Goal: Complete application form: Complete application form

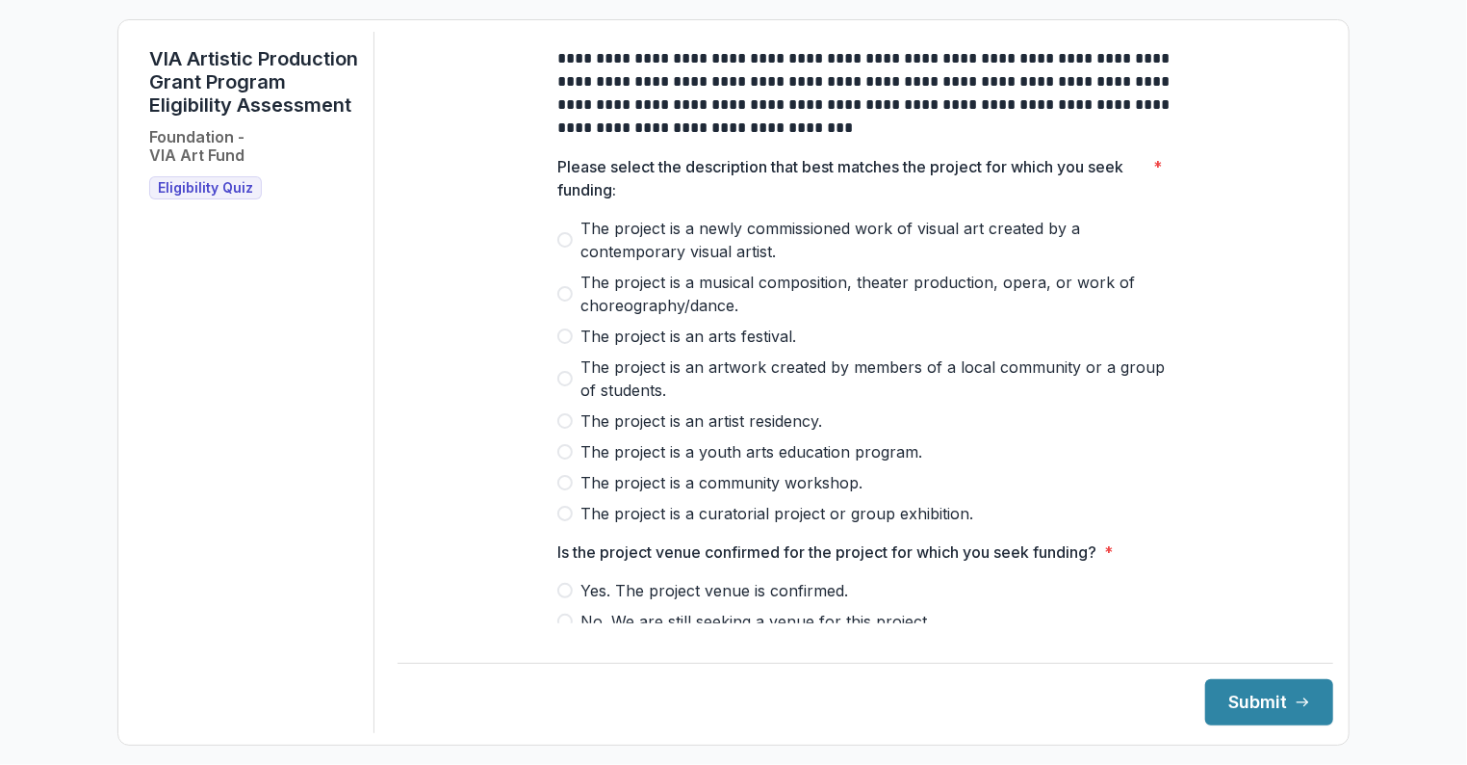
click at [773, 253] on span "The project is a newly commissioned work of visual art created by a contemporar…" at bounding box center [877, 240] width 593 height 46
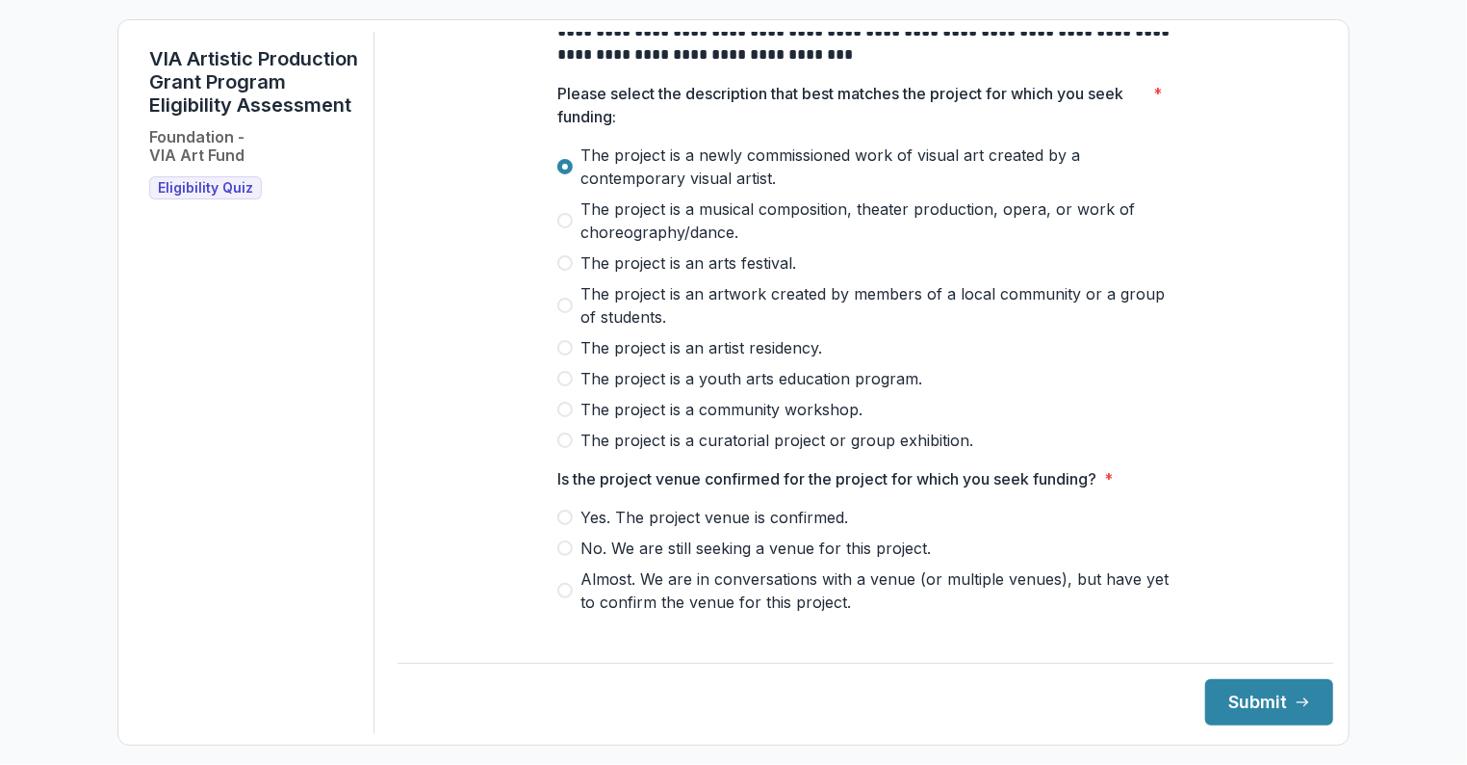
scroll to position [96, 0]
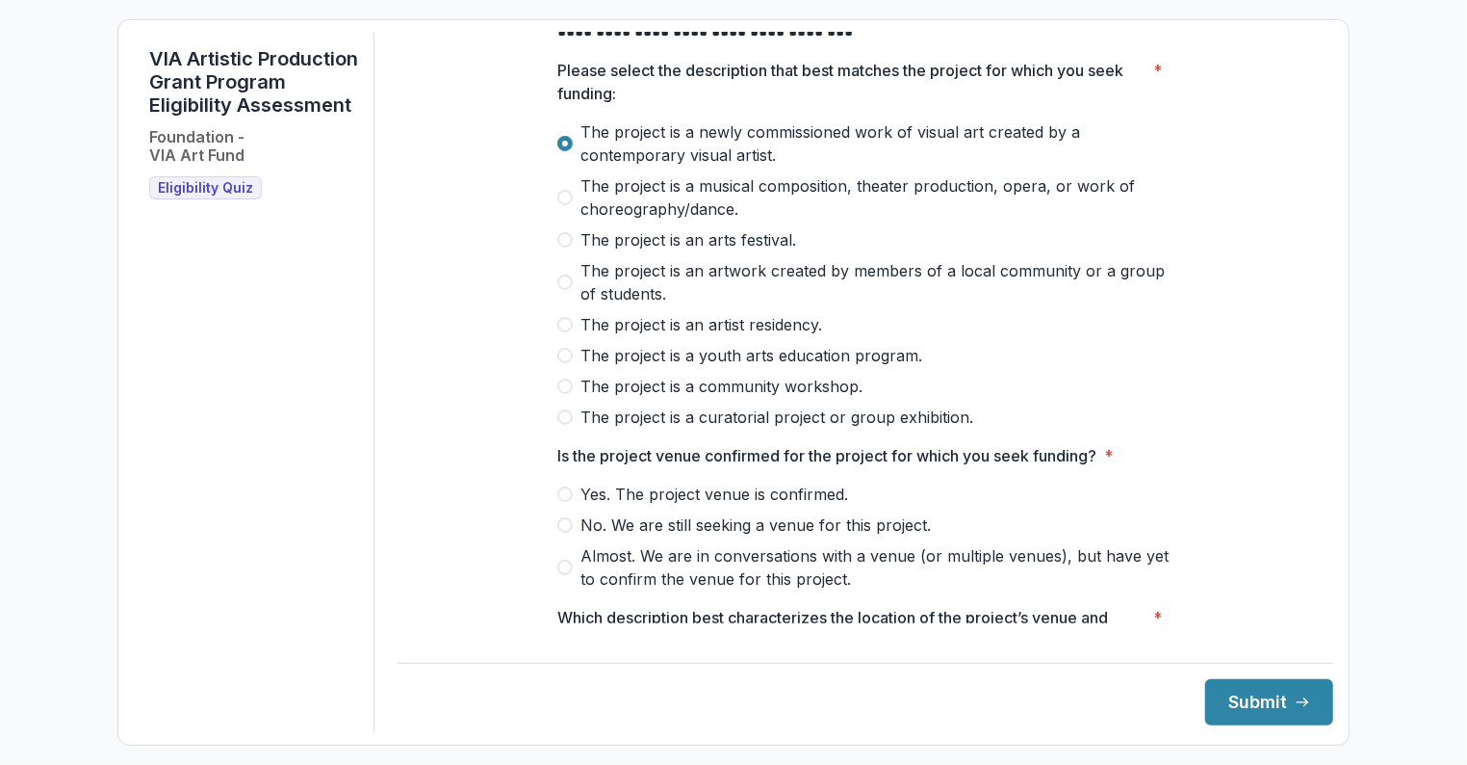
click at [752, 506] on span "Yes. The project venue is confirmed." at bounding box center [715, 493] width 268 height 23
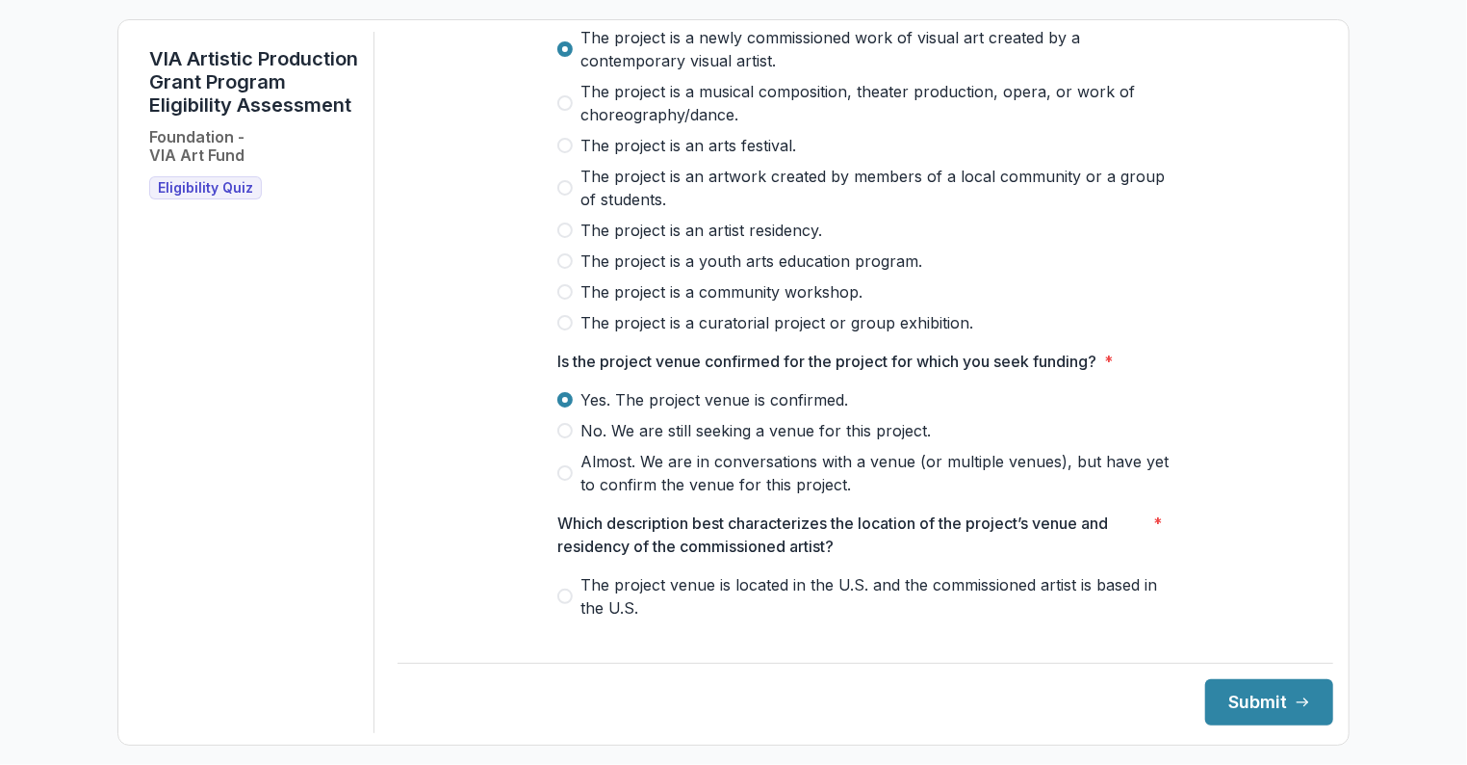
scroll to position [385, 0]
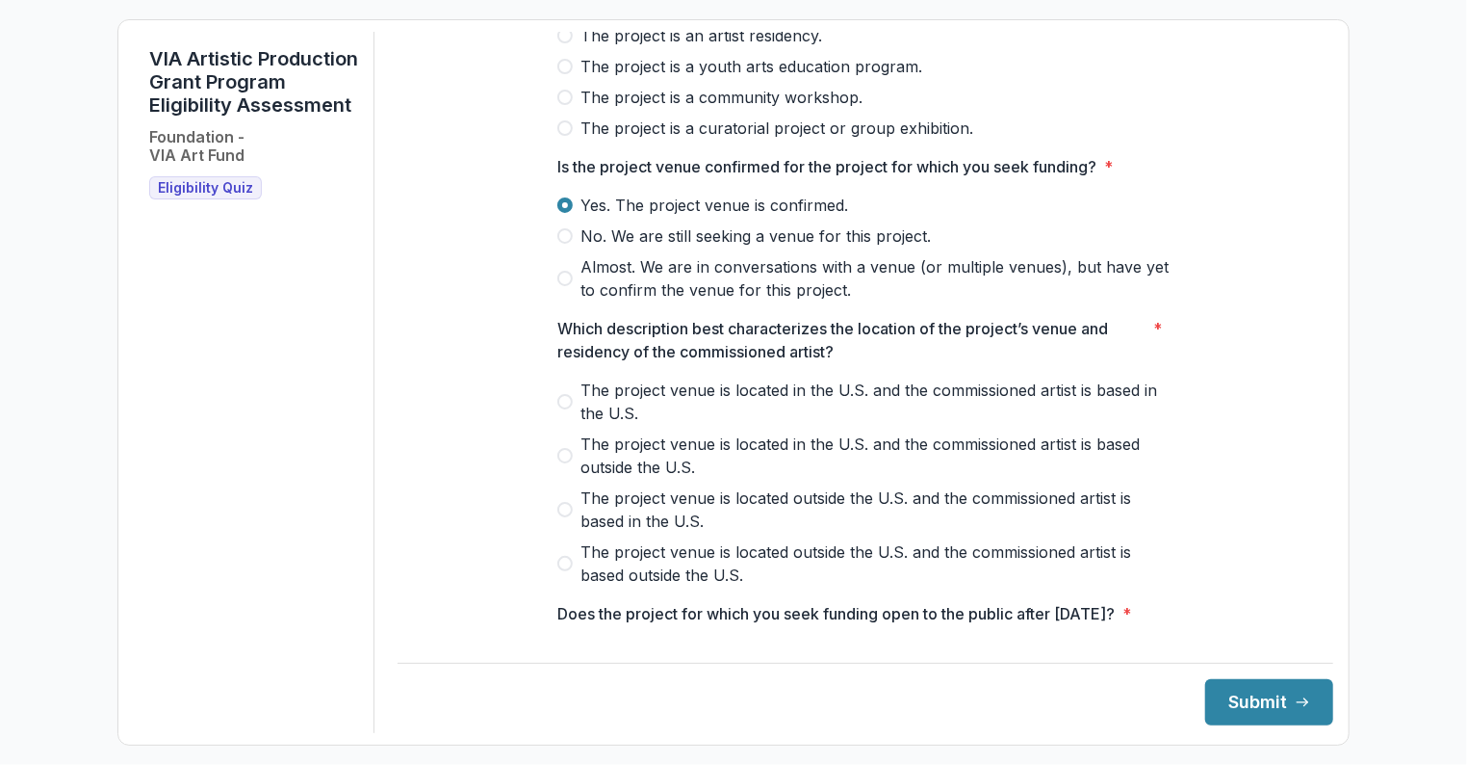
click at [824, 518] on span "The project venue is located outside the U.S. and the commissioned artist is ba…" at bounding box center [877, 509] width 593 height 46
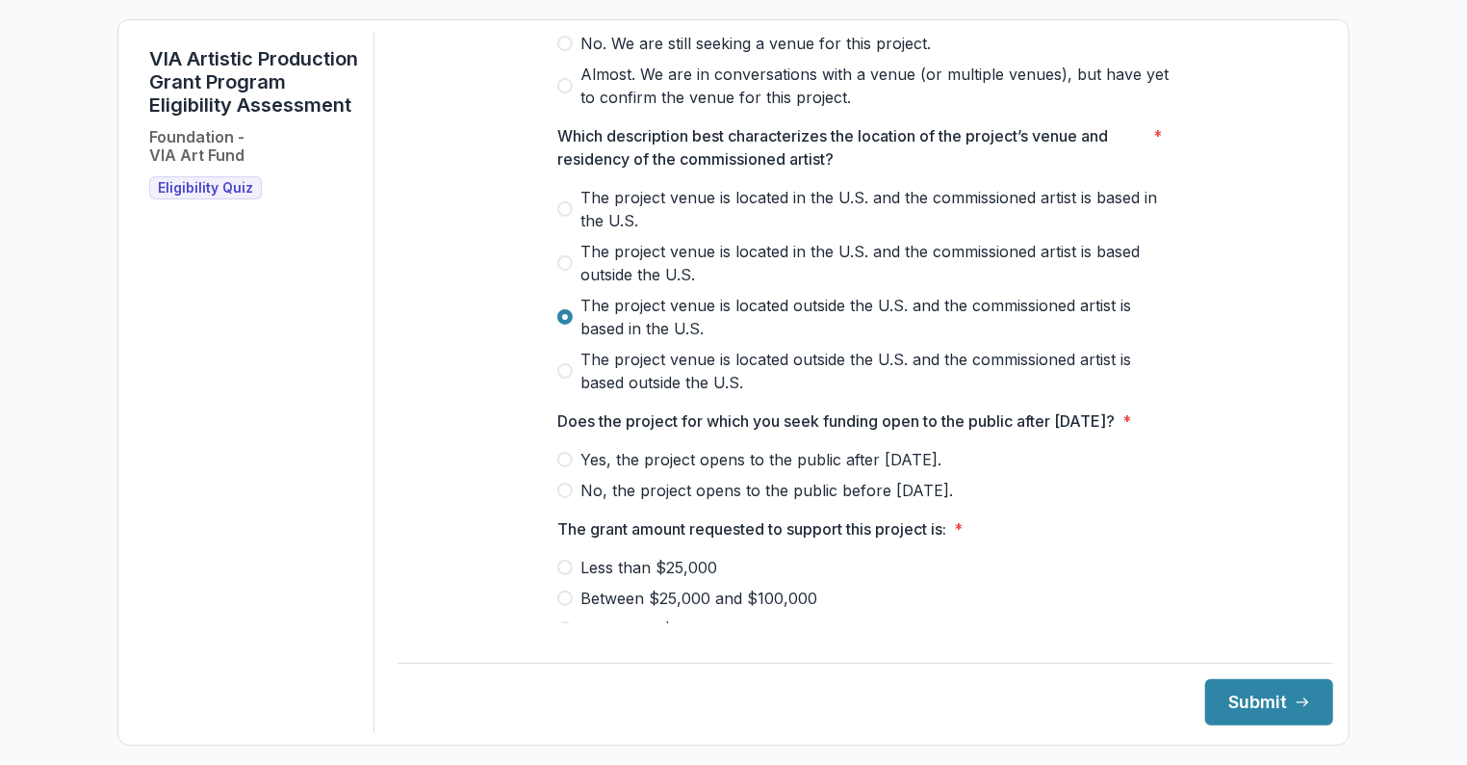
click at [842, 471] on span "Yes, the project opens to the public after [DATE]." at bounding box center [761, 459] width 361 height 23
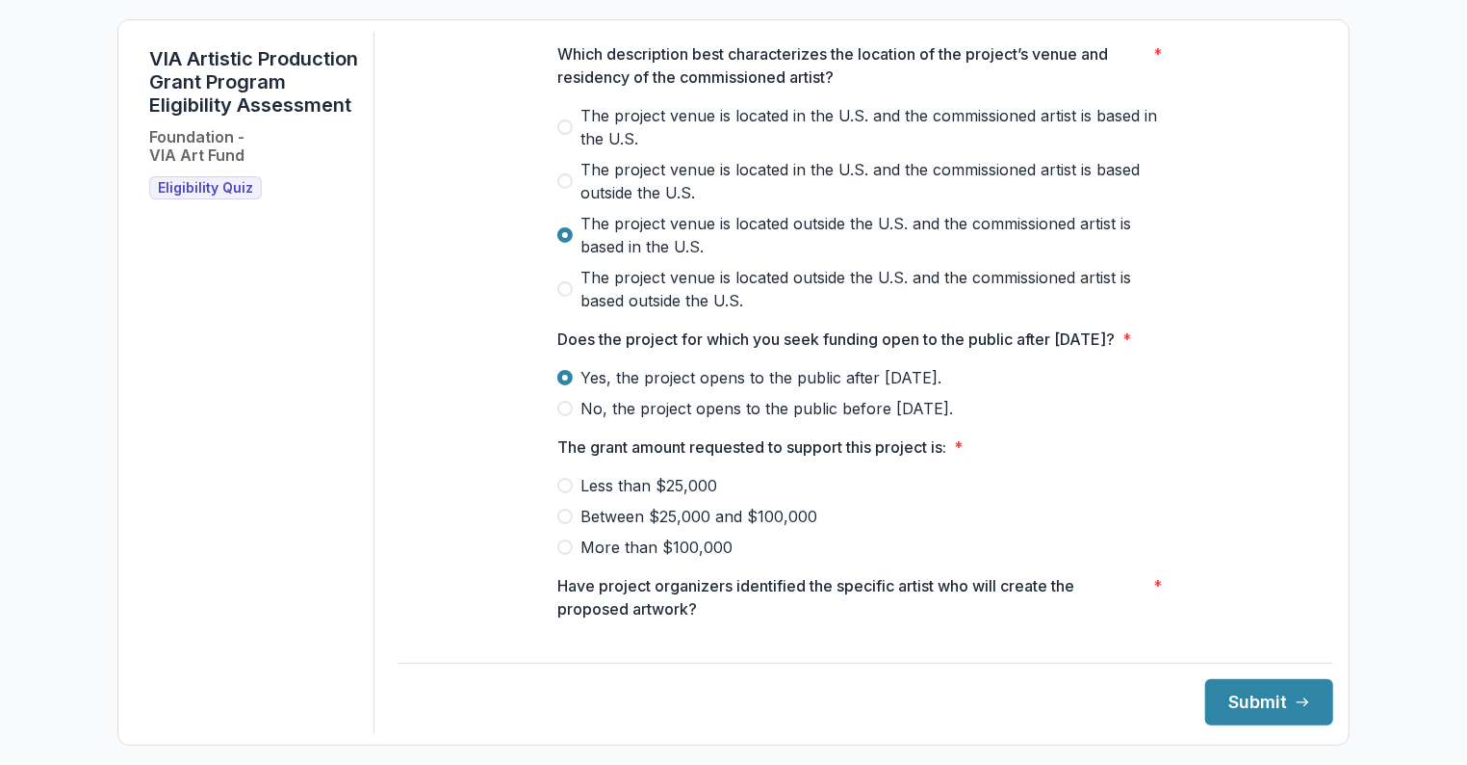
scroll to position [770, 0]
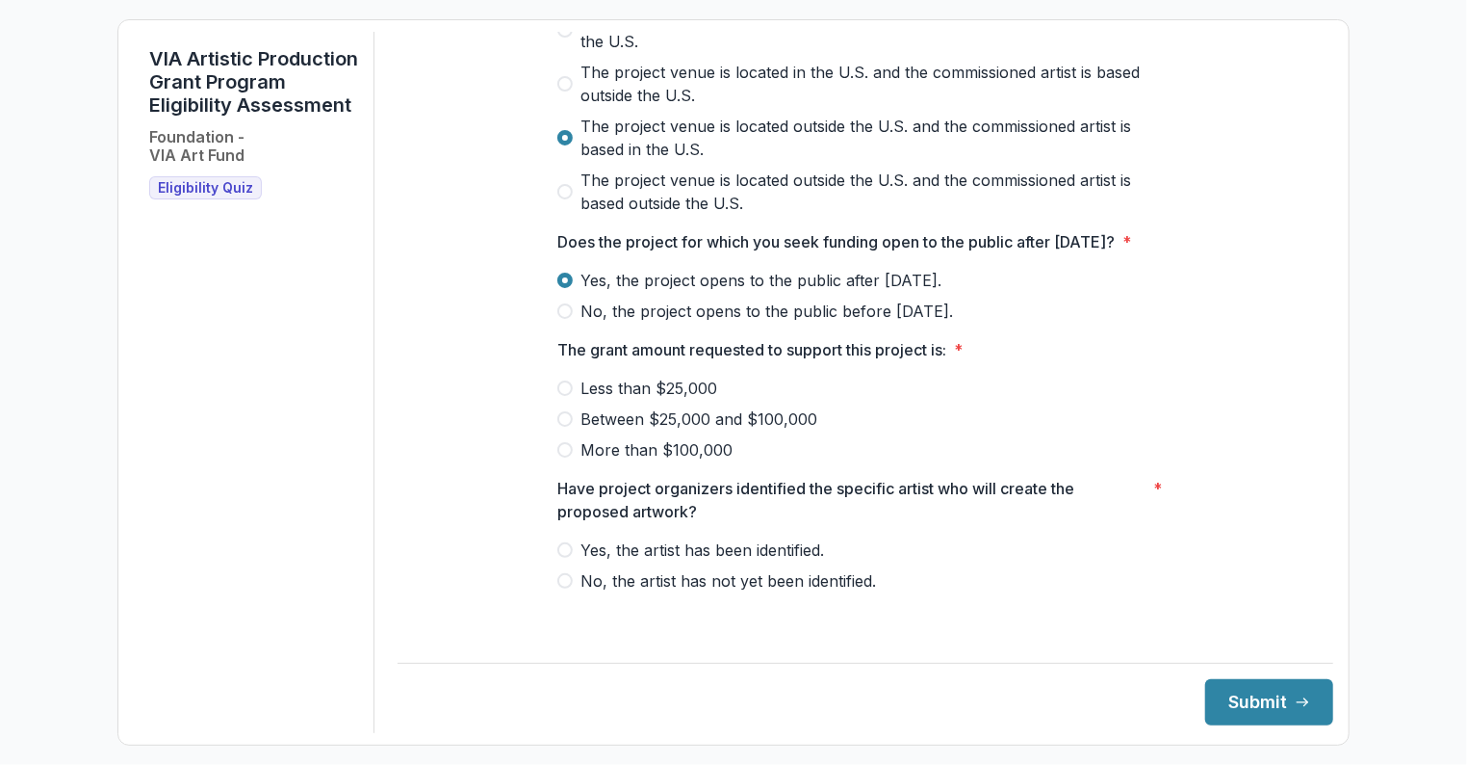
click at [680, 400] on span "Less than $25,000" at bounding box center [649, 388] width 137 height 23
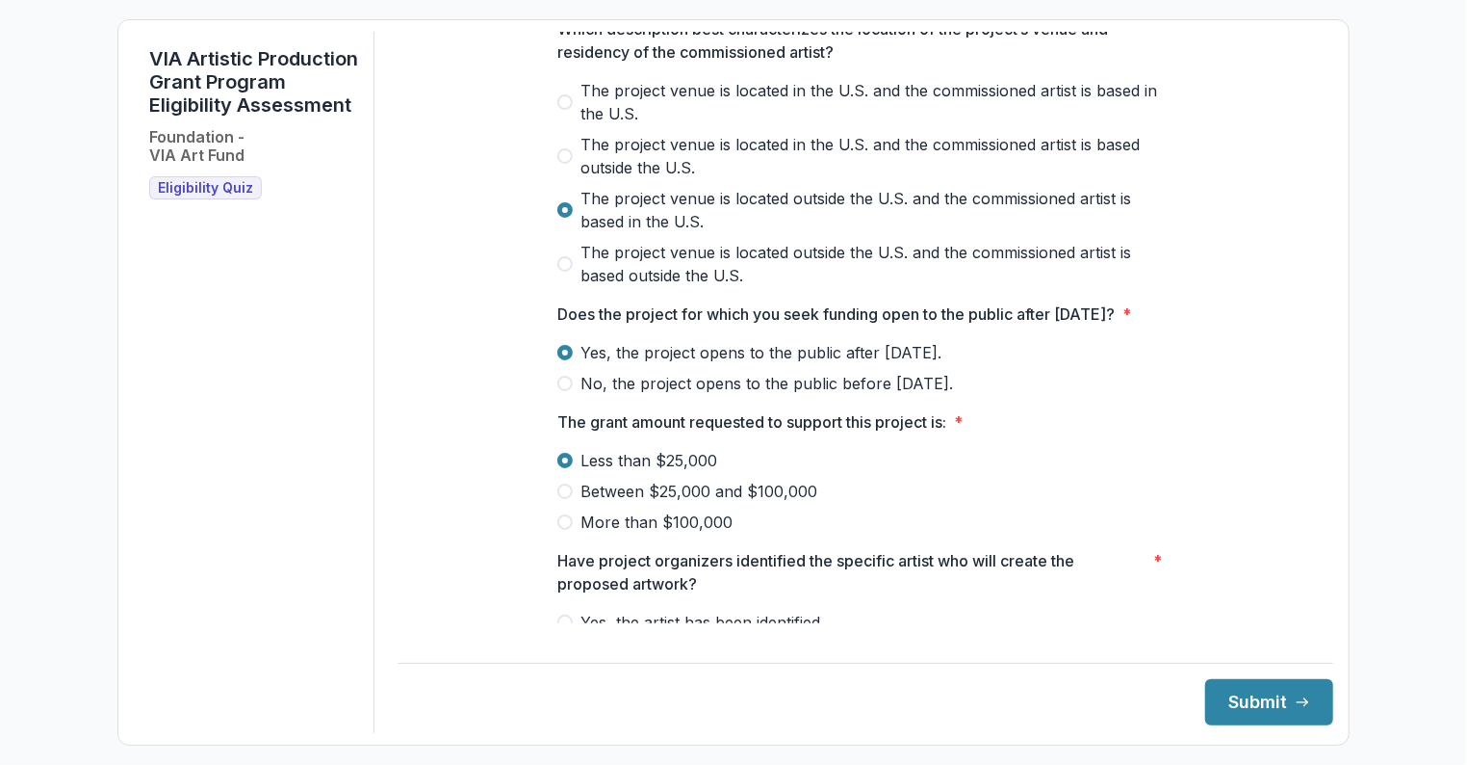
scroll to position [778, 0]
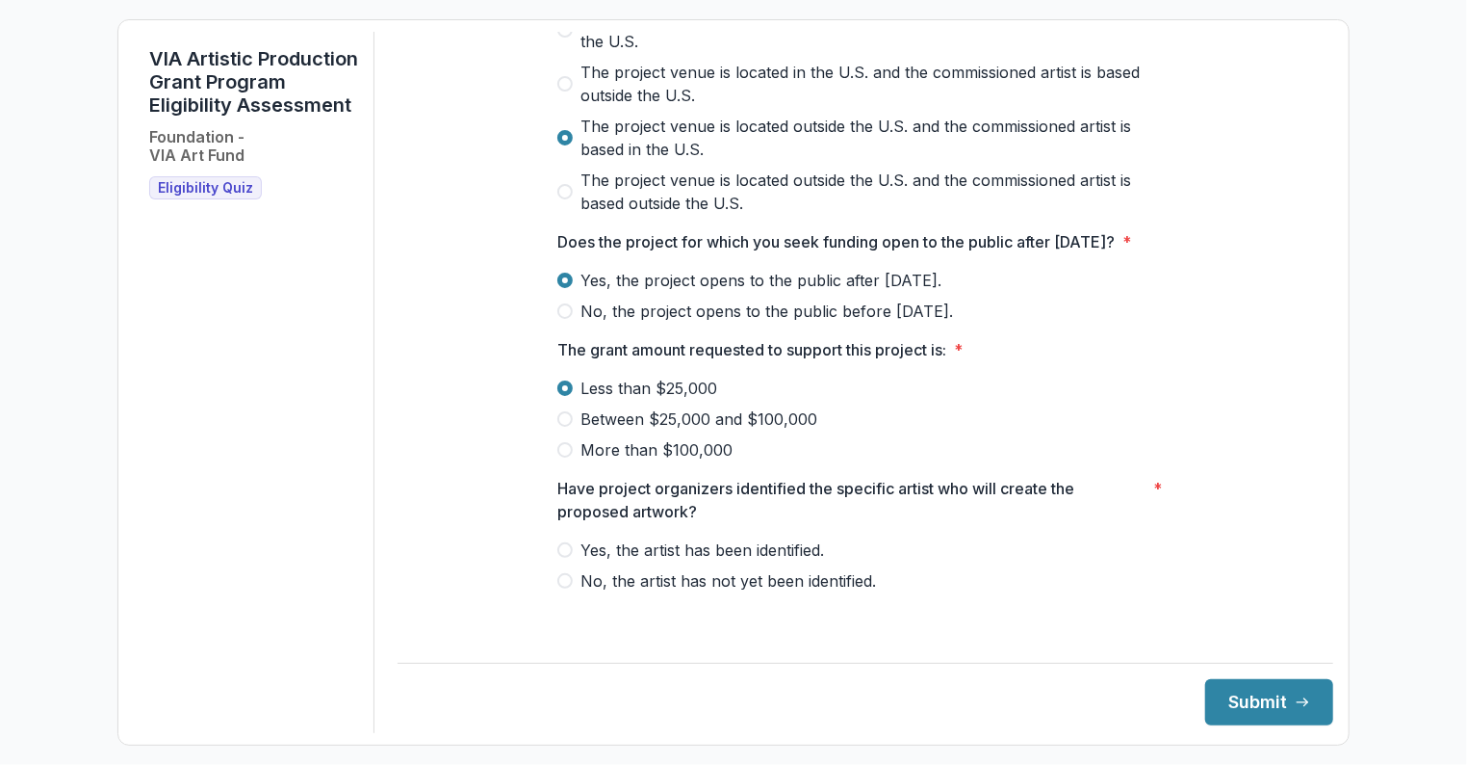
click at [766, 561] on span "Yes, the artist has been identified." at bounding box center [703, 549] width 244 height 23
click at [1234, 699] on button "Submit" at bounding box center [1270, 702] width 128 height 46
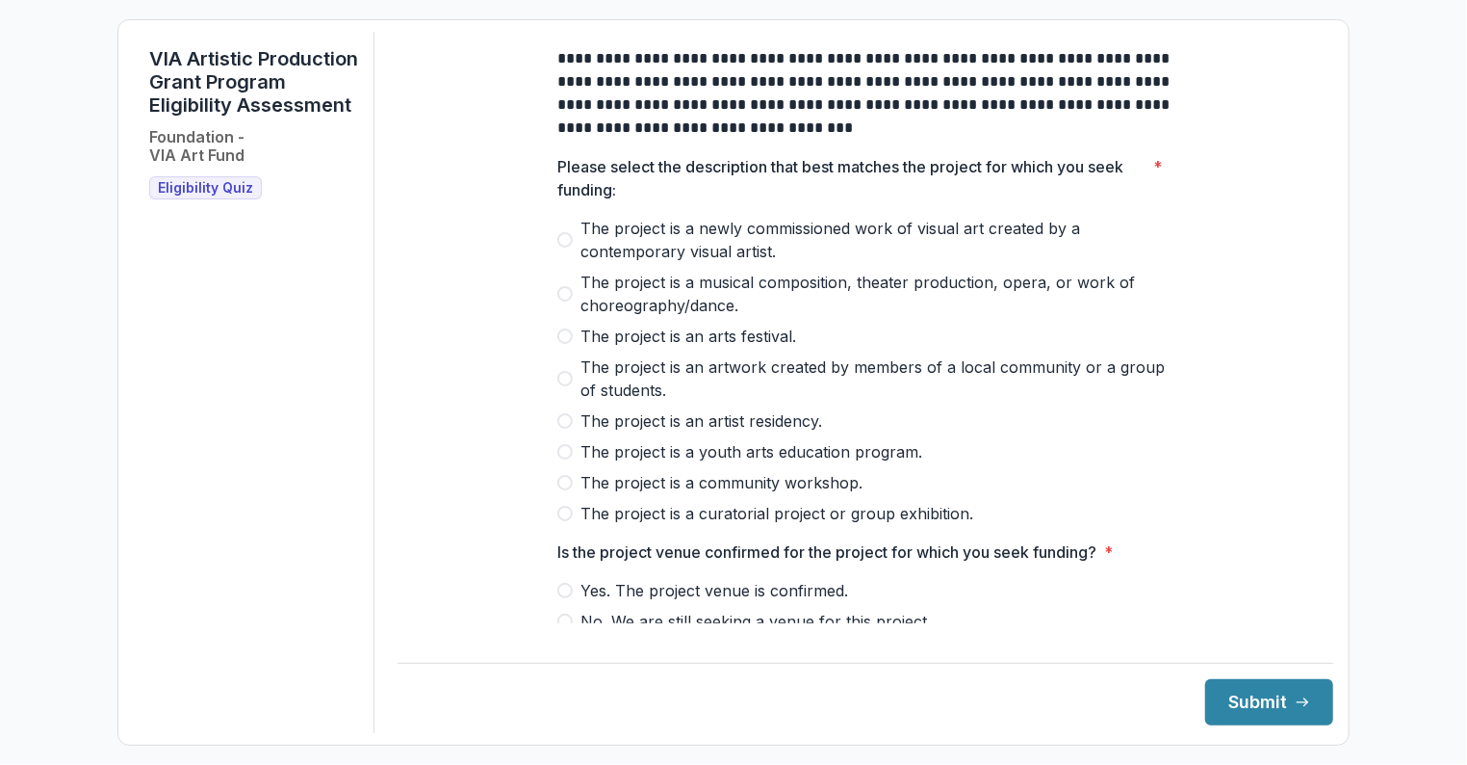
drag, startPoint x: 226, startPoint y: 60, endPoint x: 247, endPoint y: 70, distance: 22.8
click at [228, 60] on h1 "VIA Artistic Production Grant Program Eligibility Assessment" at bounding box center [253, 81] width 209 height 69
click at [570, 256] on label "The project is a newly commissioned work of visual art created by a contemporar…" at bounding box center [866, 240] width 616 height 46
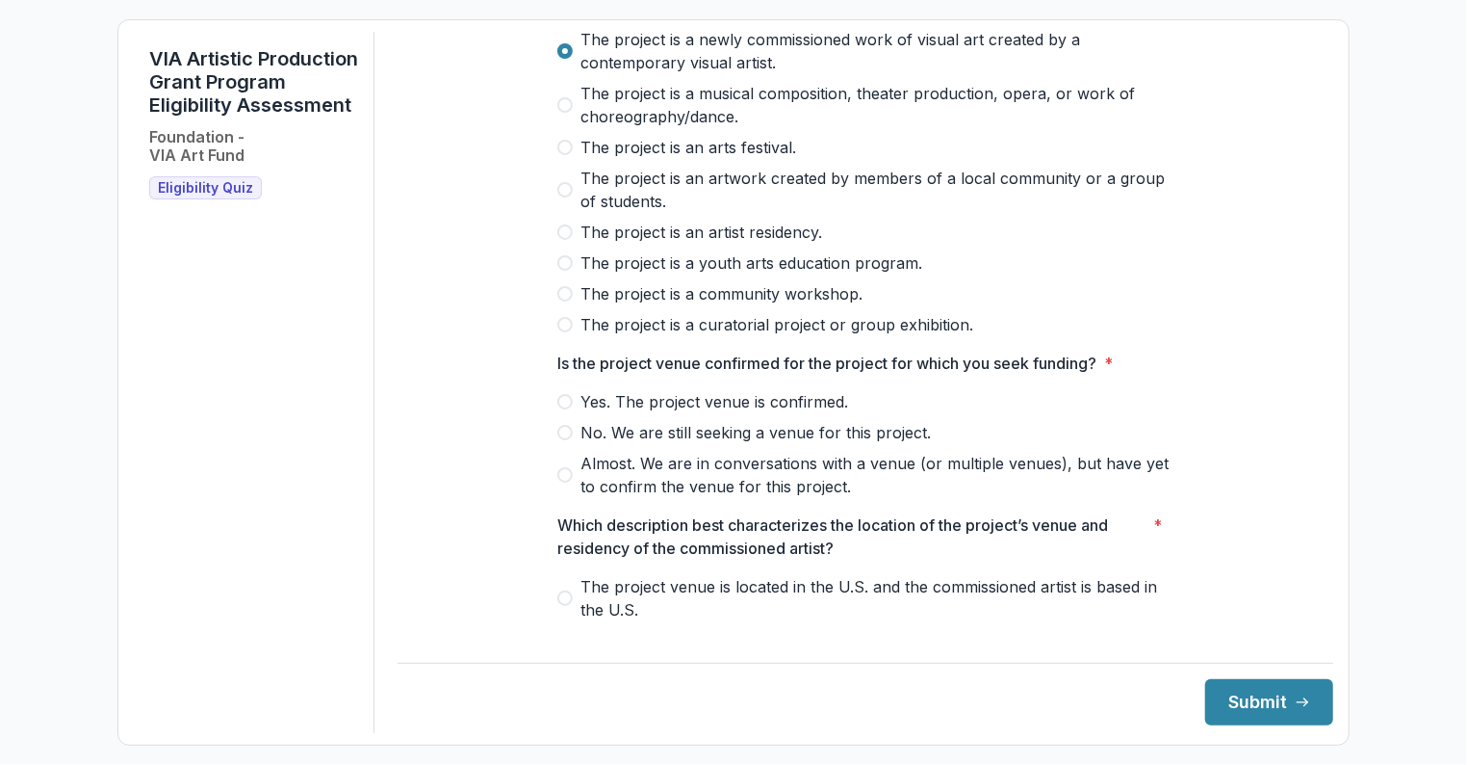
scroll to position [193, 0]
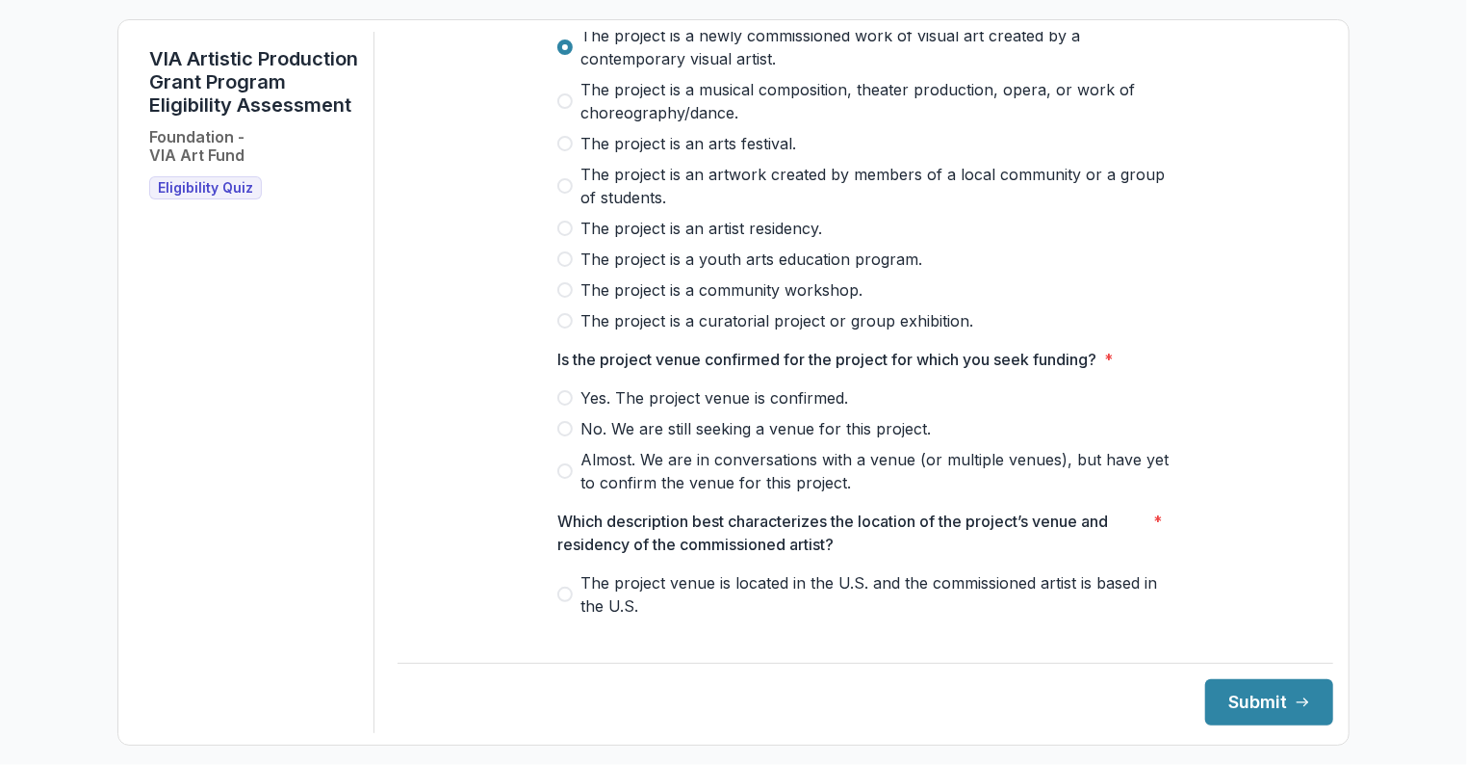
click at [569, 406] on label "Yes. The project venue is confirmed." at bounding box center [866, 397] width 616 height 23
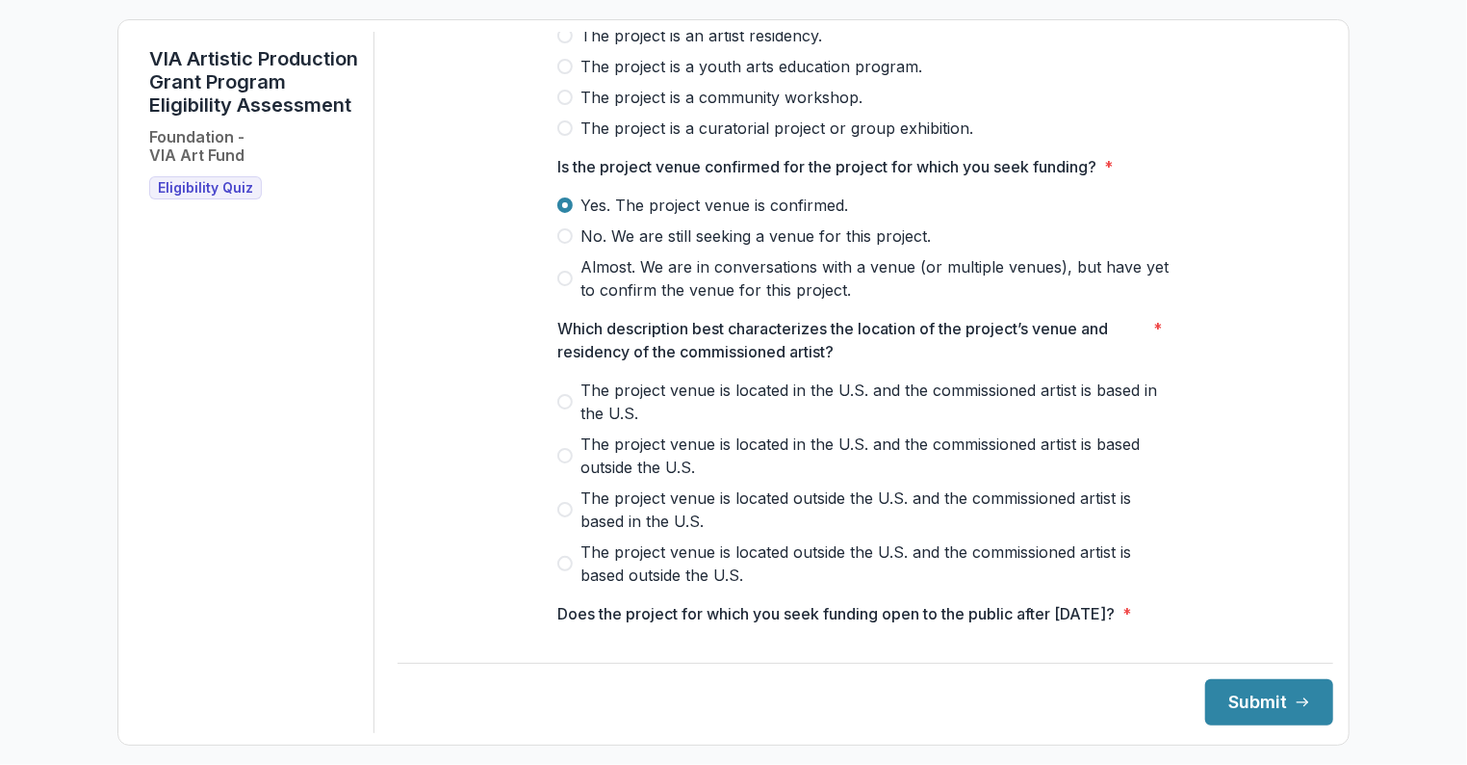
click at [569, 406] on label "The project venue is located in the U.S. and the commissioned artist is based i…" at bounding box center [866, 401] width 616 height 46
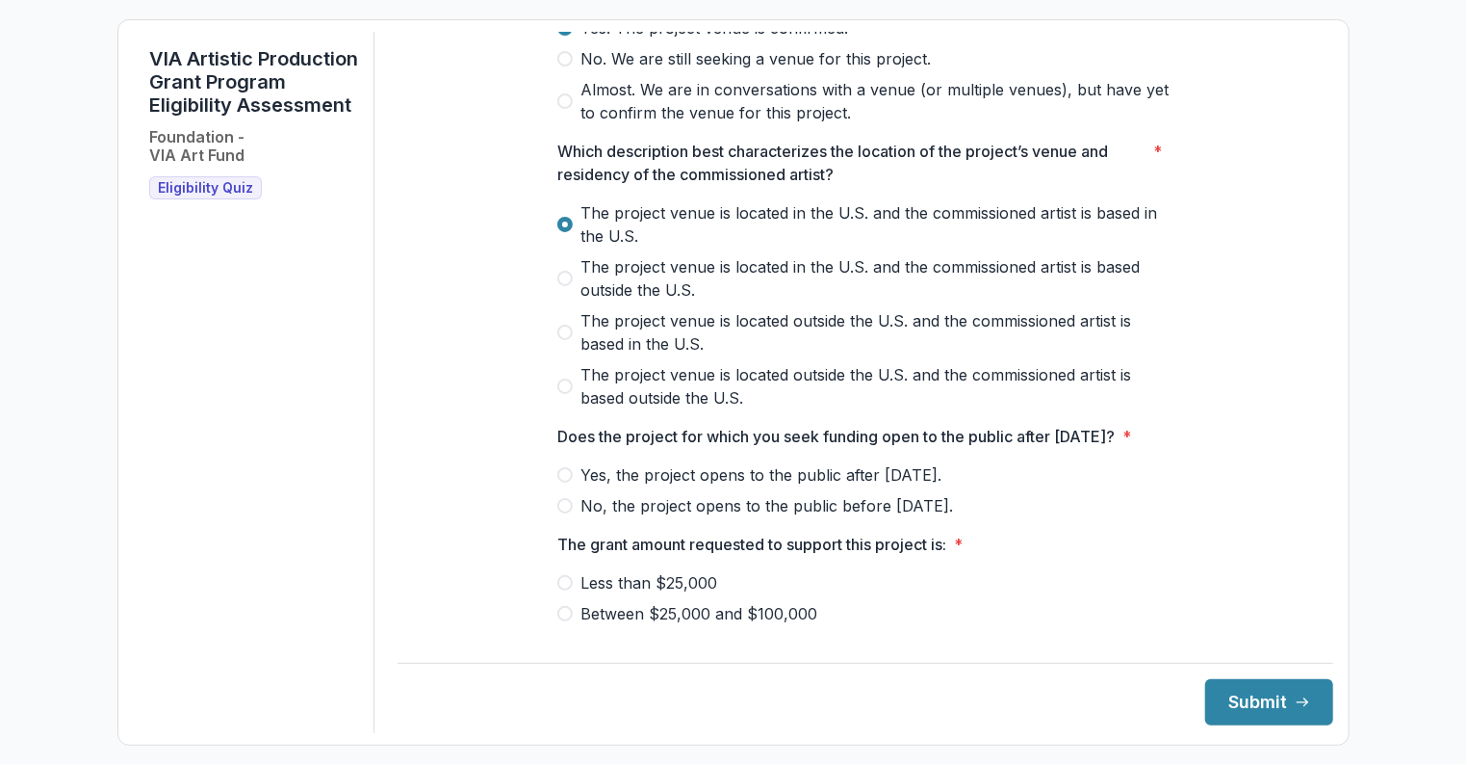
scroll to position [674, 0]
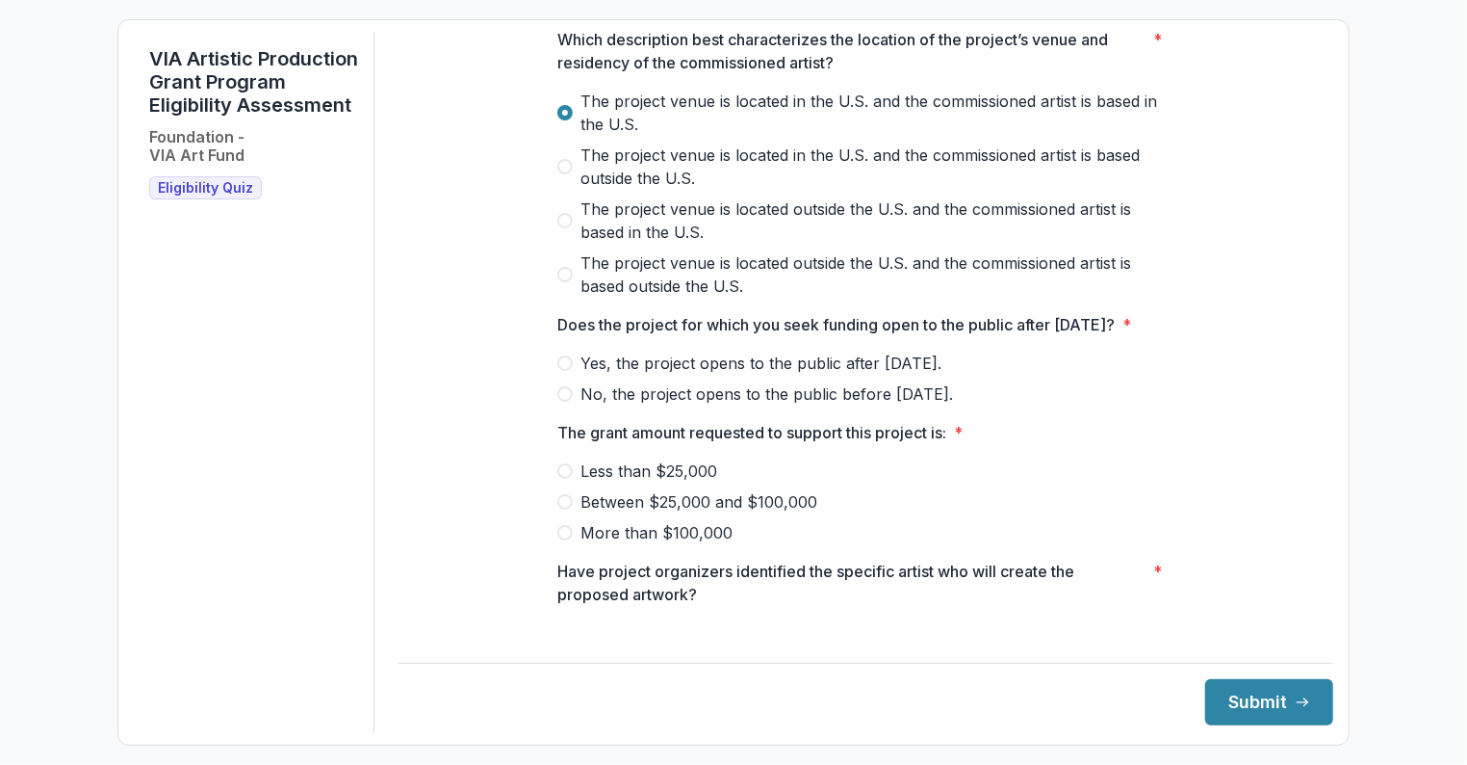
click at [569, 375] on label "Yes, the project opens to the public after [DATE]." at bounding box center [866, 362] width 616 height 23
click at [560, 479] on span at bounding box center [565, 470] width 15 height 15
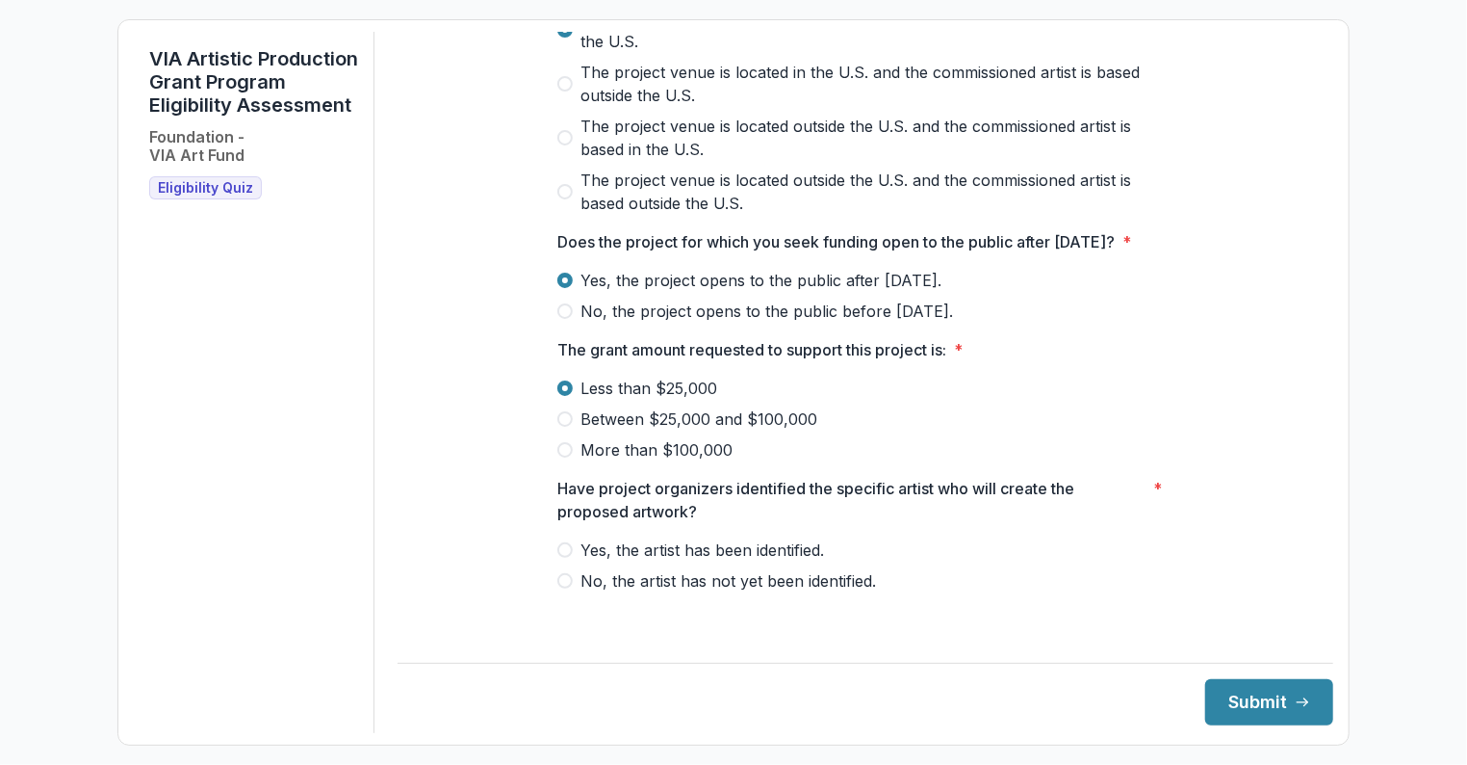
click at [558, 558] on span at bounding box center [565, 549] width 15 height 15
click at [1251, 692] on button "Submit" at bounding box center [1270, 702] width 128 height 46
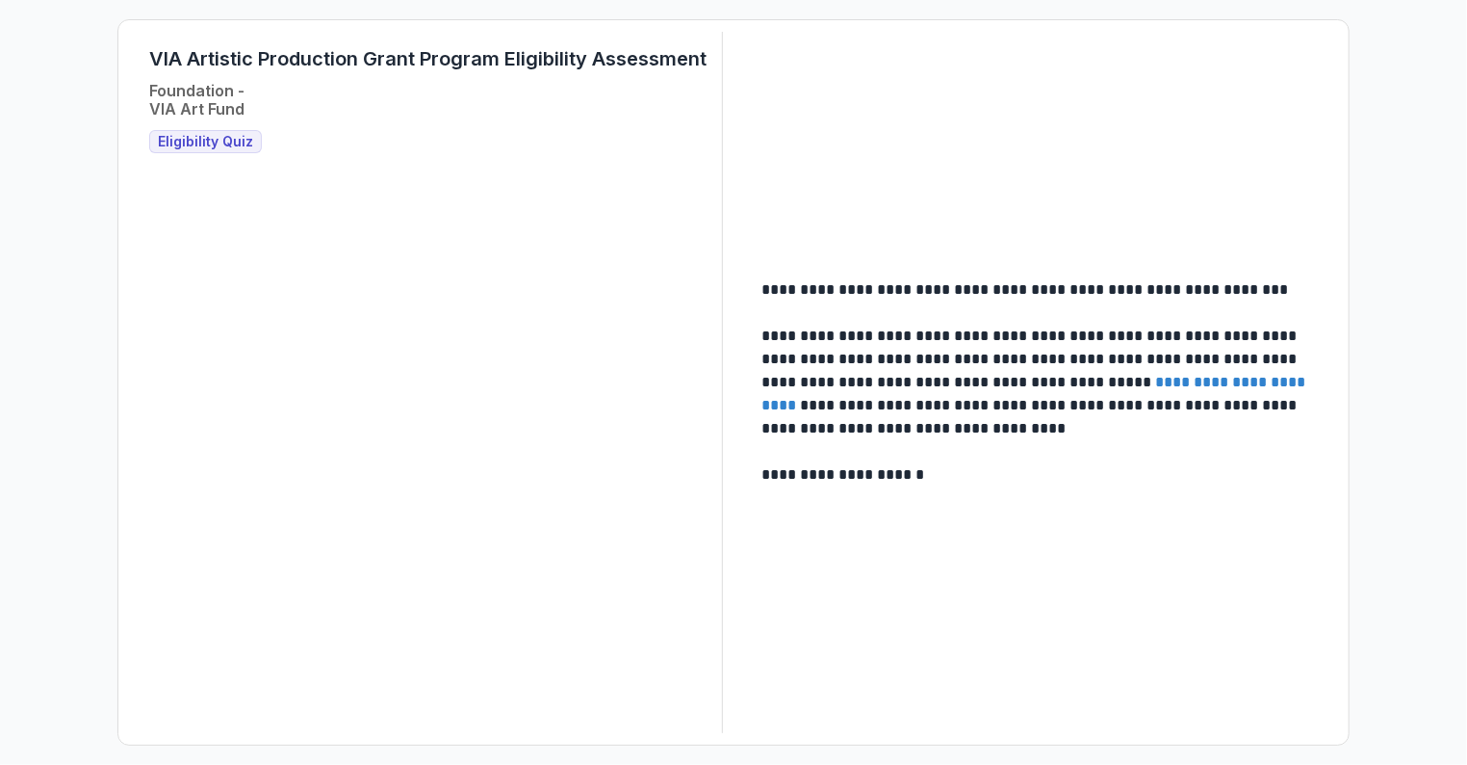
click at [1176, 390] on link "**********" at bounding box center [1036, 394] width 548 height 38
